Goal: Find specific page/section: Find specific page/section

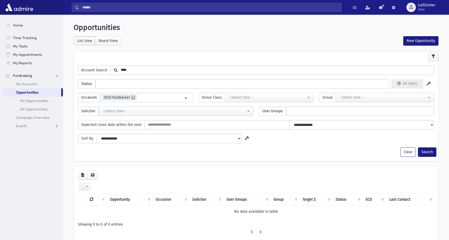
select select
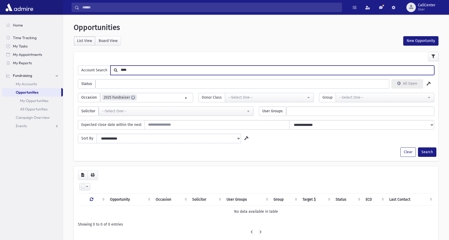
drag, startPoint x: 137, startPoint y: 70, endPoint x: 106, endPoint y: 67, distance: 31.1
click at [106, 67] on div "Account Search ****" at bounding box center [256, 70] width 356 height 9
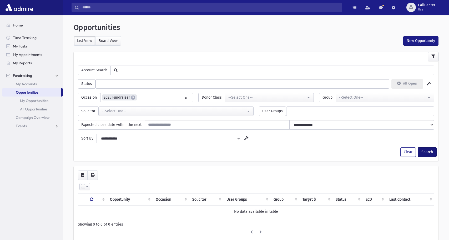
click at [429, 152] on button "Search" at bounding box center [427, 152] width 18 height 9
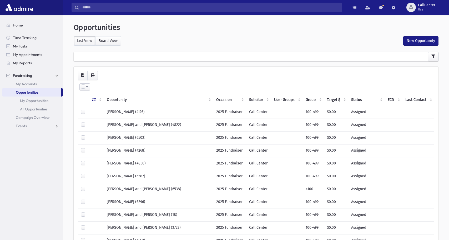
click at [349, 101] on th "Status" at bounding box center [366, 100] width 37 height 12
click at [348, 99] on th "Status" at bounding box center [366, 100] width 37 height 12
click at [431, 56] on icon "button" at bounding box center [433, 57] width 4 height 4
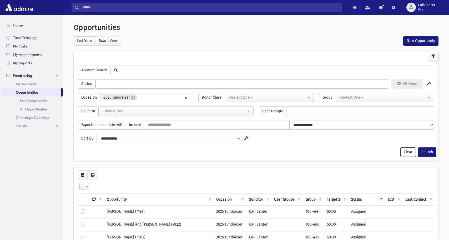
click at [362, 86] on ul at bounding box center [242, 84] width 293 height 8
click at [359, 64] on div "Account Search" at bounding box center [255, 68] width 361 height 14
